Goal: Communication & Community: Answer question/provide support

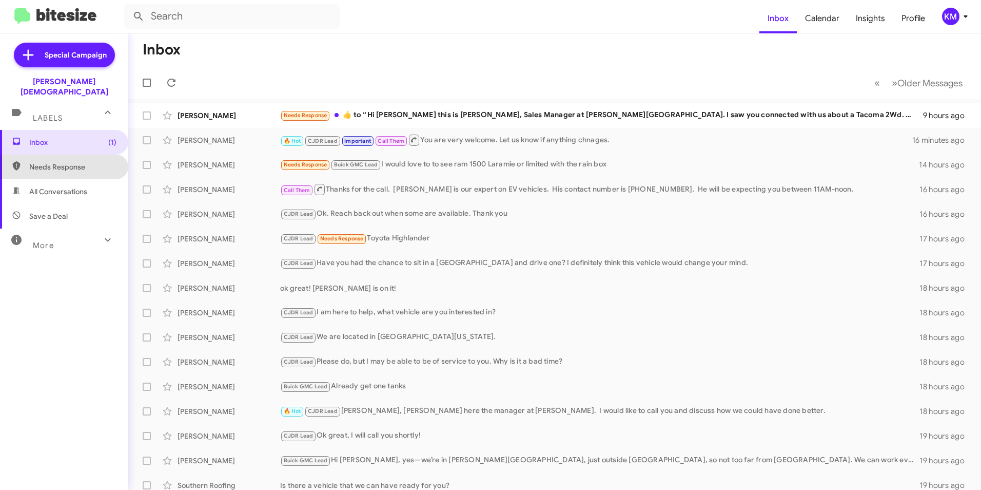
click at [73, 162] on span "Needs Response" at bounding box center [72, 167] width 87 height 10
type input "in:needs-response"
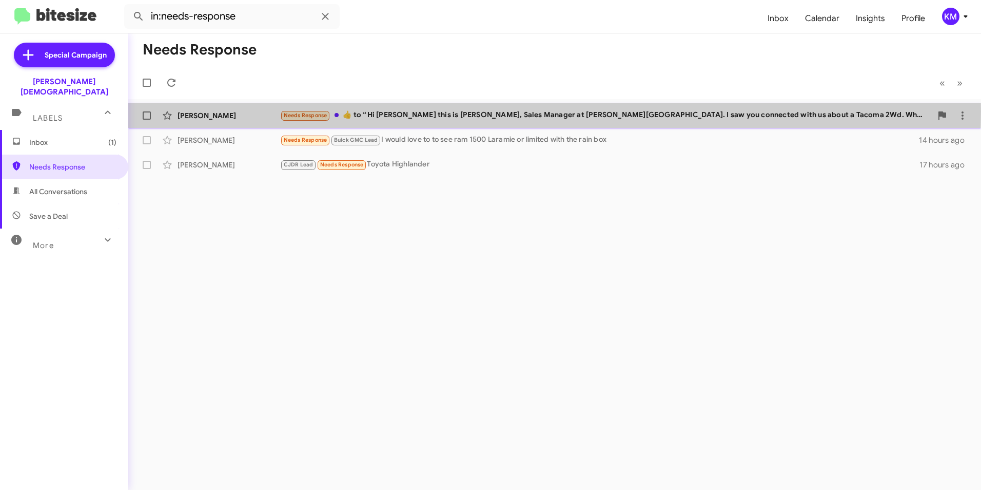
click at [429, 111] on div "Needs Response ​👍​ to “ Hi [PERSON_NAME] this is [PERSON_NAME], Sales Manager a…" at bounding box center [606, 115] width 652 height 12
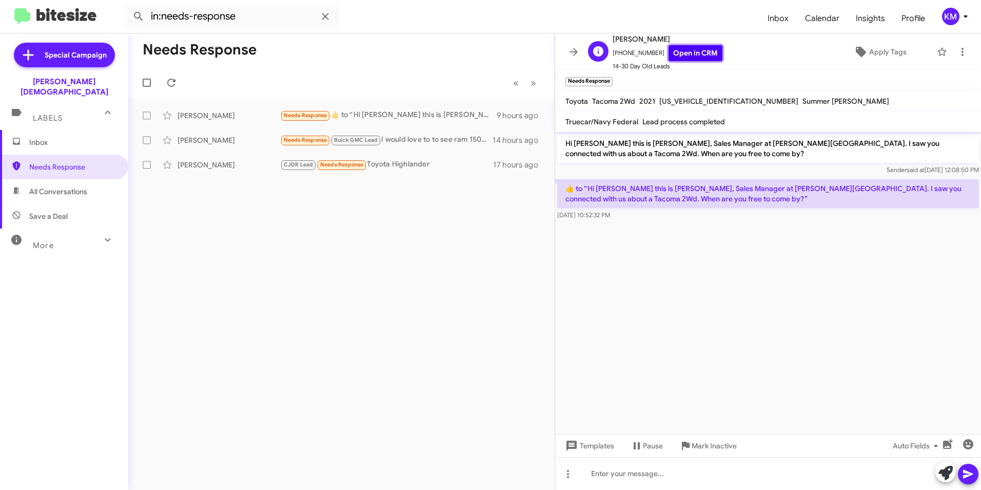
click at [680, 54] on link "Open in CRM" at bounding box center [696, 53] width 54 height 16
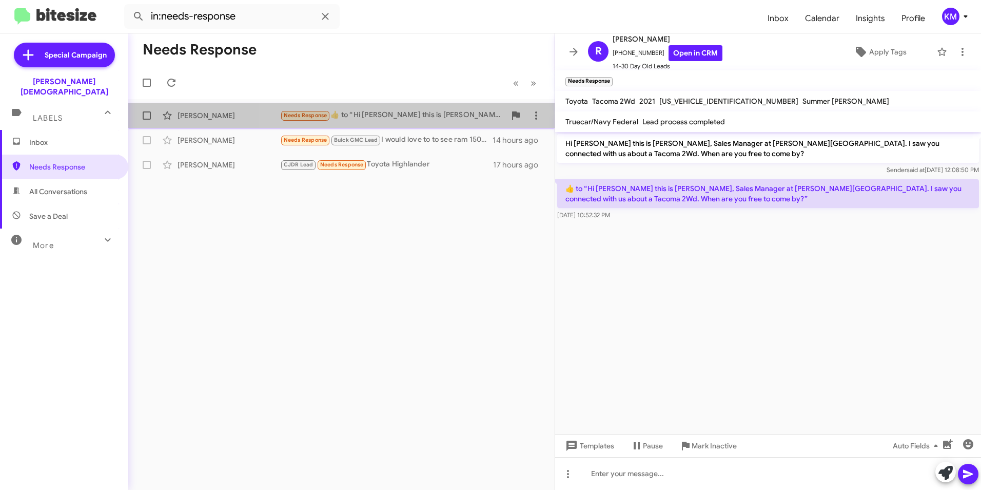
click at [403, 113] on div "Needs Response ​👍​ to “ Hi [PERSON_NAME] this is [PERSON_NAME], Sales Manager a…" at bounding box center [392, 115] width 225 height 12
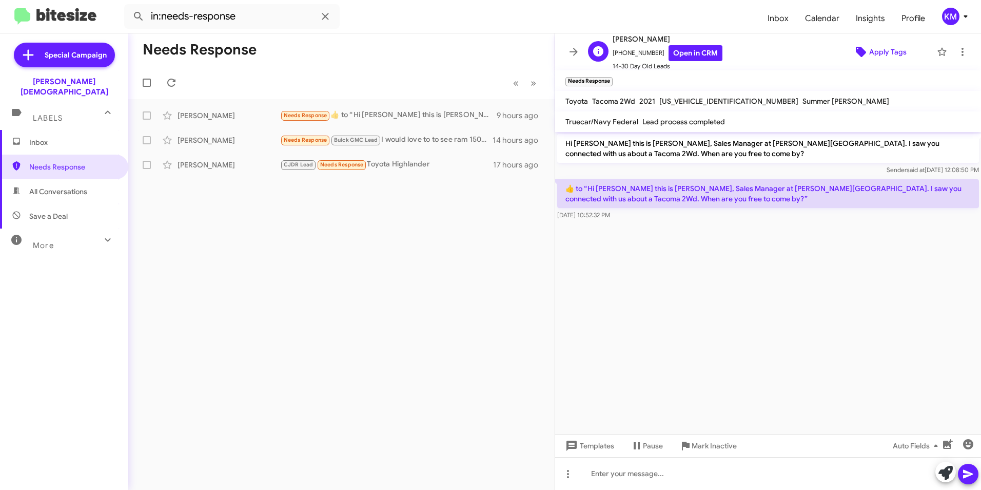
click at [879, 51] on span "Apply Tags" at bounding box center [888, 52] width 37 height 18
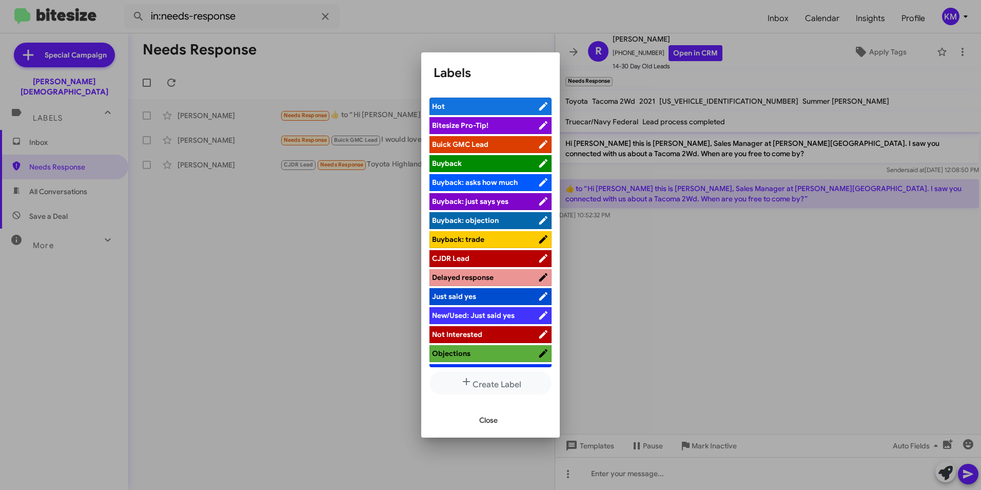
click at [457, 259] on span "CJDR Lead" at bounding box center [450, 258] width 37 height 9
click at [492, 421] on span "Close" at bounding box center [488, 420] width 18 height 18
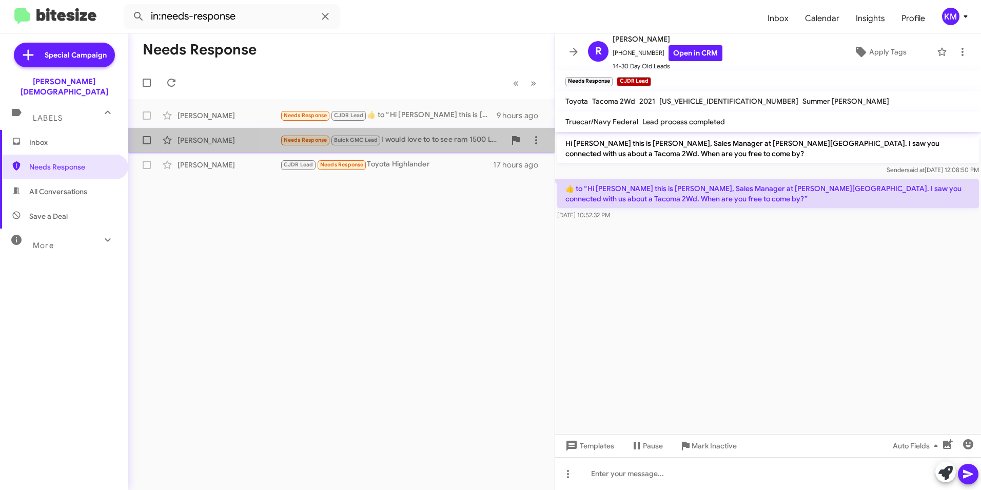
click at [404, 140] on div "Needs Response Buick GMC Lead I would love to to see ram 1500 Laramie or limite…" at bounding box center [392, 140] width 225 height 12
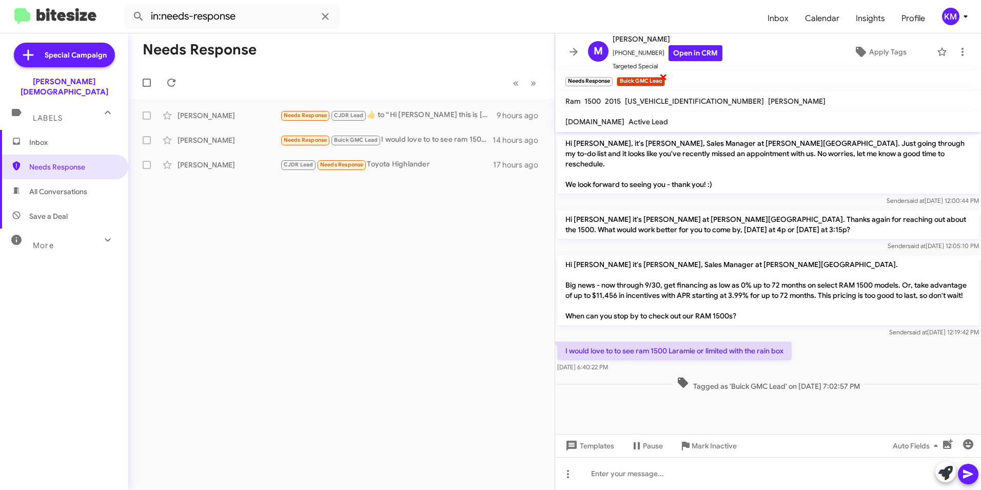
click at [661, 73] on span "×" at bounding box center [664, 76] width 8 height 12
click at [856, 48] on icon at bounding box center [861, 52] width 10 height 10
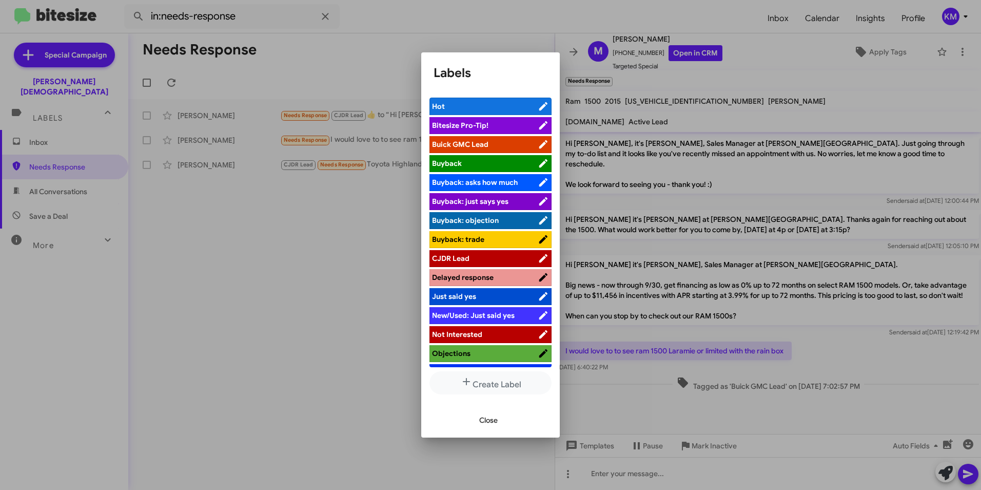
click at [463, 257] on span "CJDR Lead" at bounding box center [450, 258] width 37 height 9
click at [485, 417] on span "Close" at bounding box center [488, 420] width 18 height 18
